Goal: Ask a question

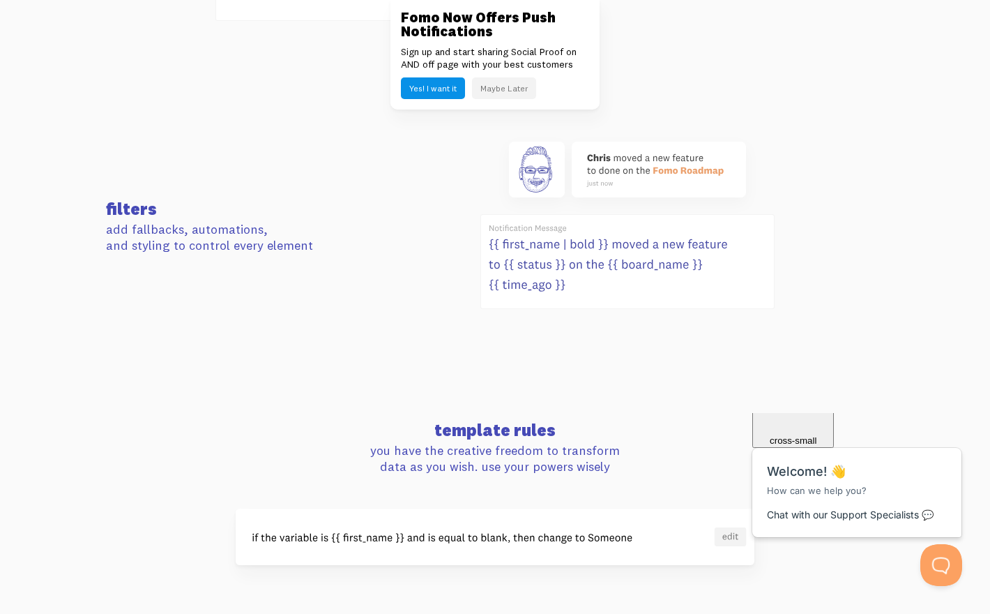
click at [522, 93] on button "Maybe Later" at bounding box center [504, 88] width 64 height 22
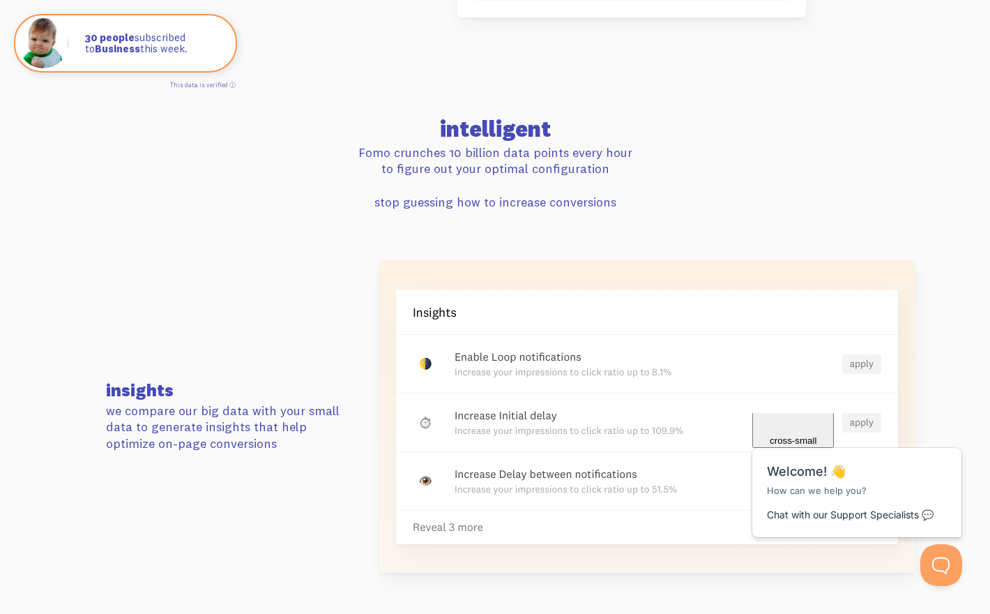
scroll to position [2813, 0]
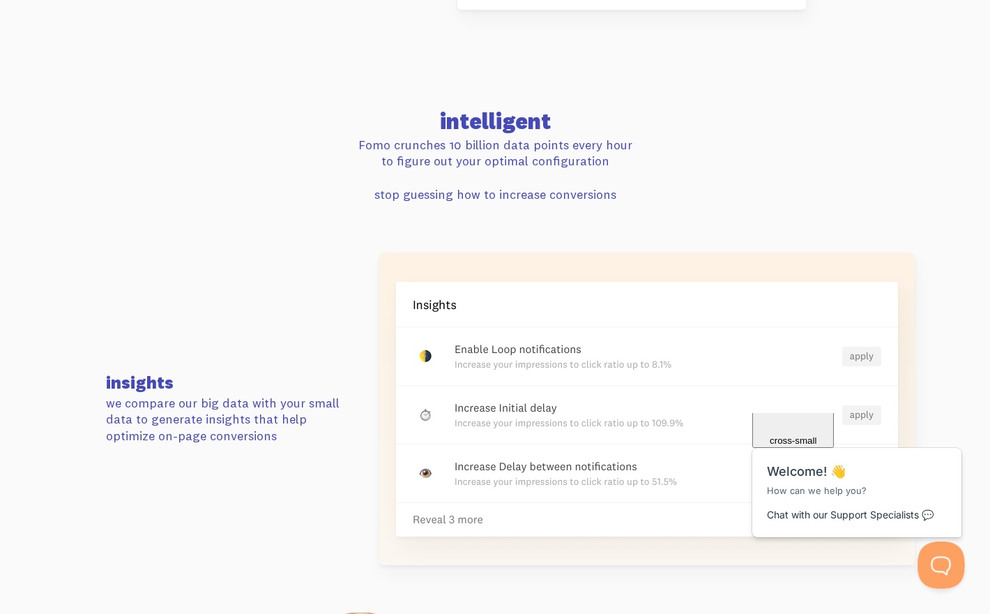
click at [933, 558] on button "Open Beacon popover" at bounding box center [939, 562] width 42 height 42
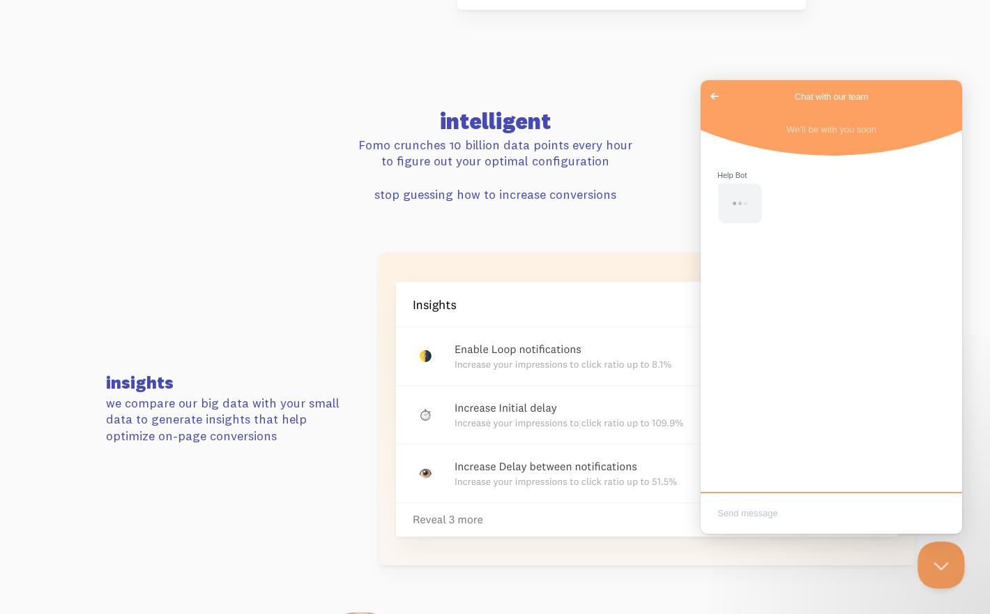
scroll to position [0, 0]
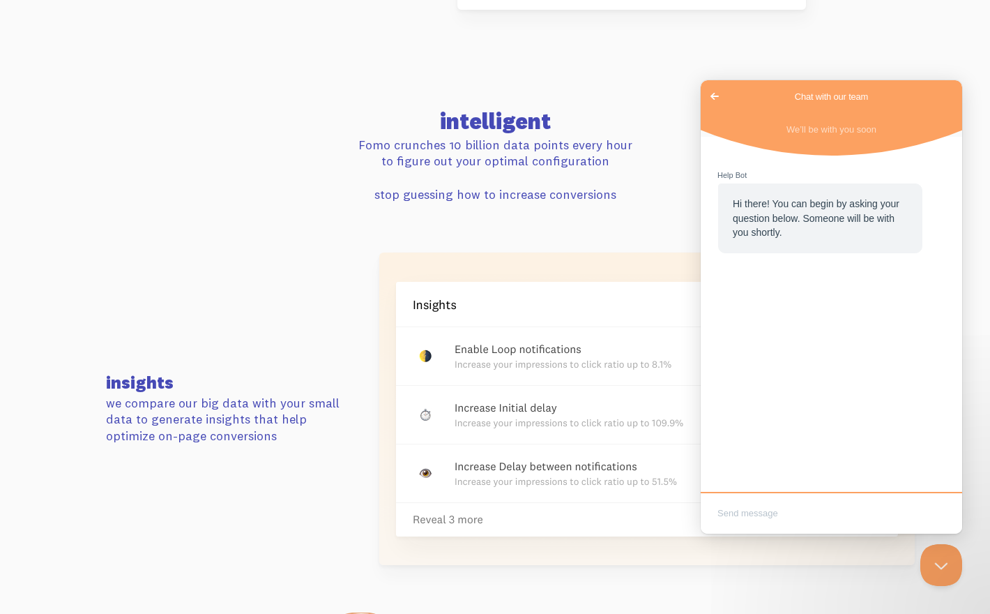
click at [872, 506] on textarea "Write chat message" at bounding box center [832, 514] width 256 height 33
type textarea "can we capture date from a popup"
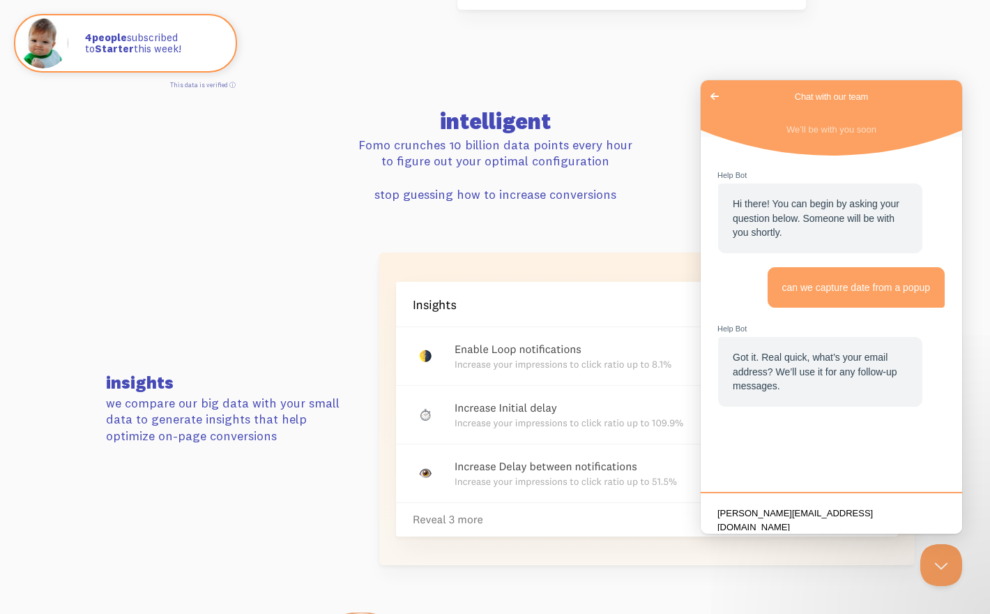
type textarea "keegan@keeganventures.com"
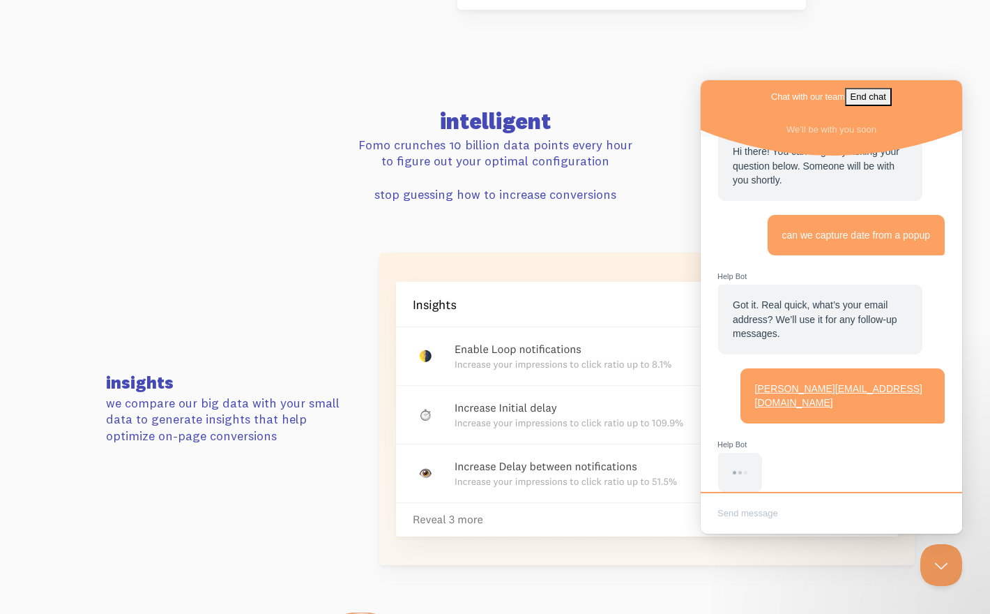
scroll to position [67, 0]
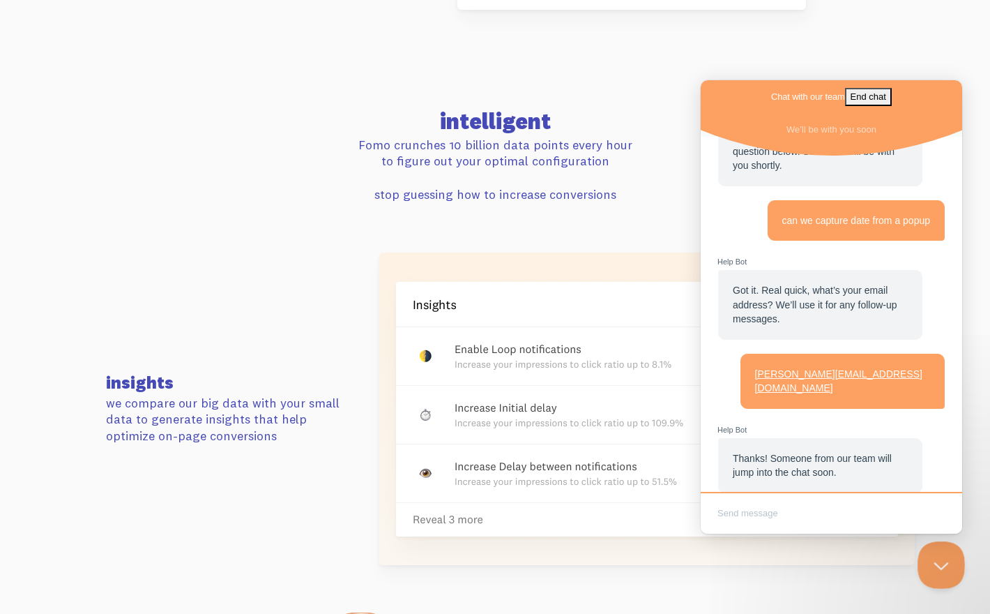
click at [927, 552] on button "Close Beacon popover" at bounding box center [939, 562] width 42 height 42
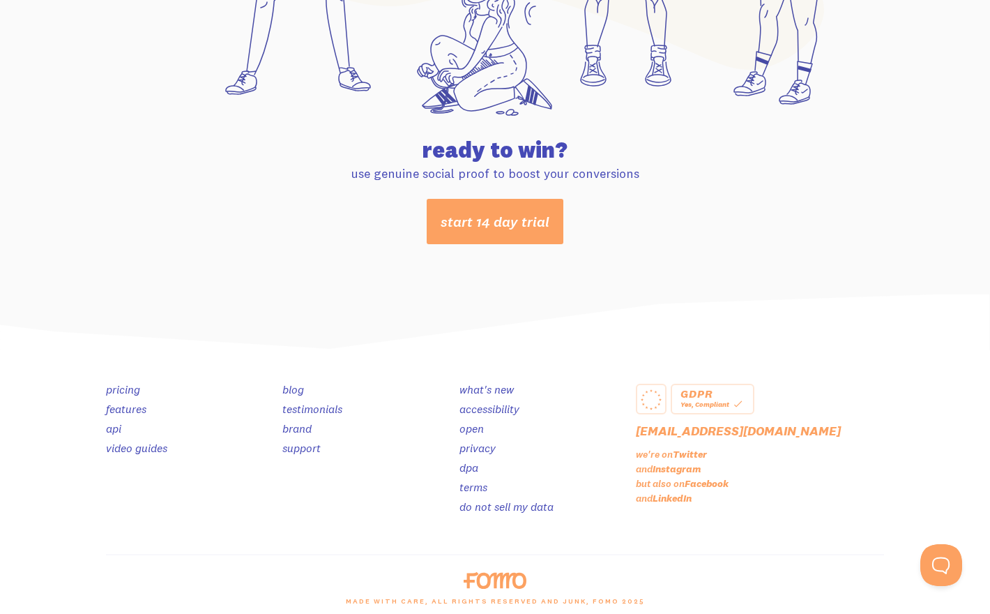
scroll to position [7338, 0]
